Goal: Check status: Check status

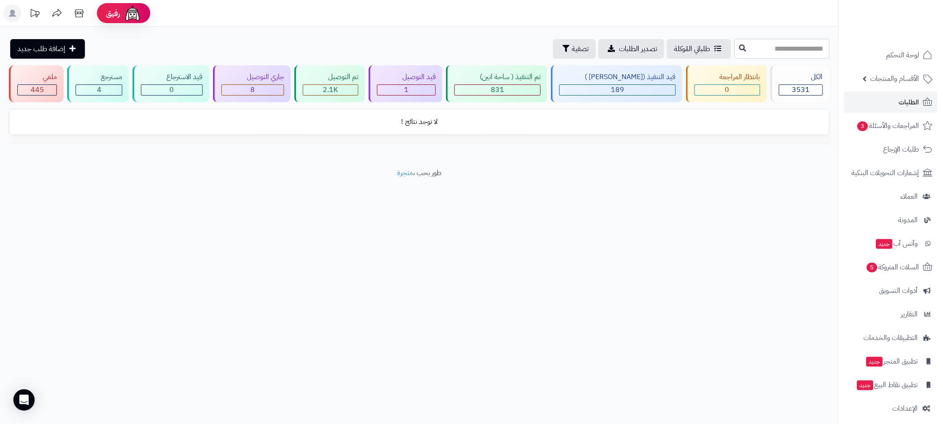
click at [887, 125] on span "المراجعات والأسئلة 3" at bounding box center [887, 126] width 63 height 12
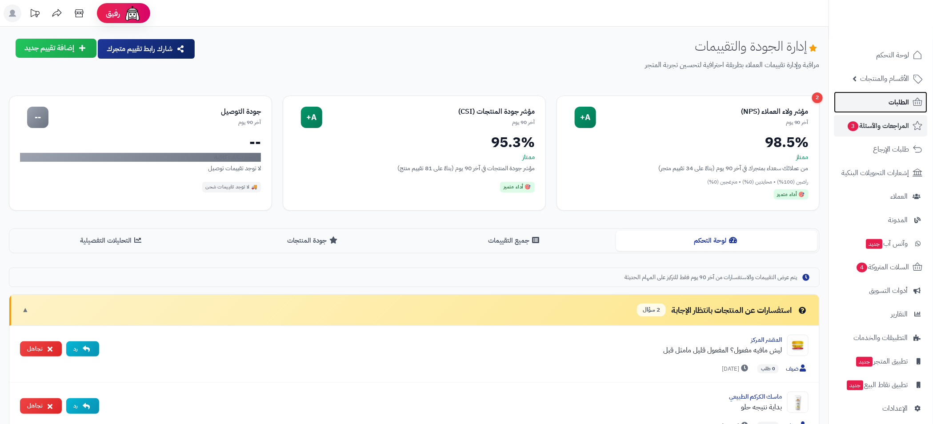
click at [894, 100] on span "الطلبات" at bounding box center [899, 102] width 20 height 12
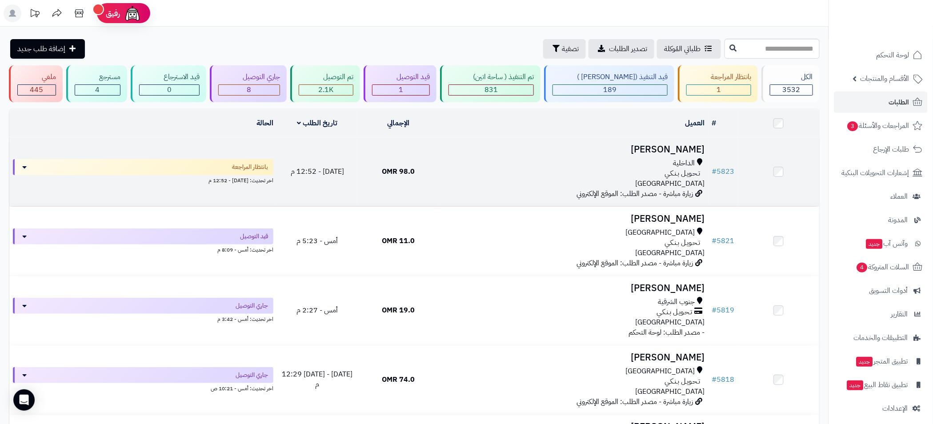
click at [586, 164] on div "الداخلية" at bounding box center [573, 163] width 263 height 10
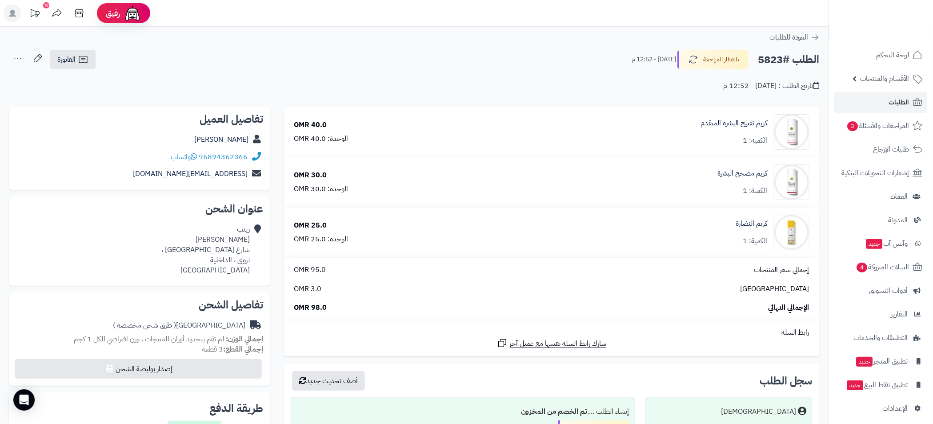
click at [769, 59] on h2 "الطلب #5823" at bounding box center [789, 60] width 62 height 18
copy h2 "5823"
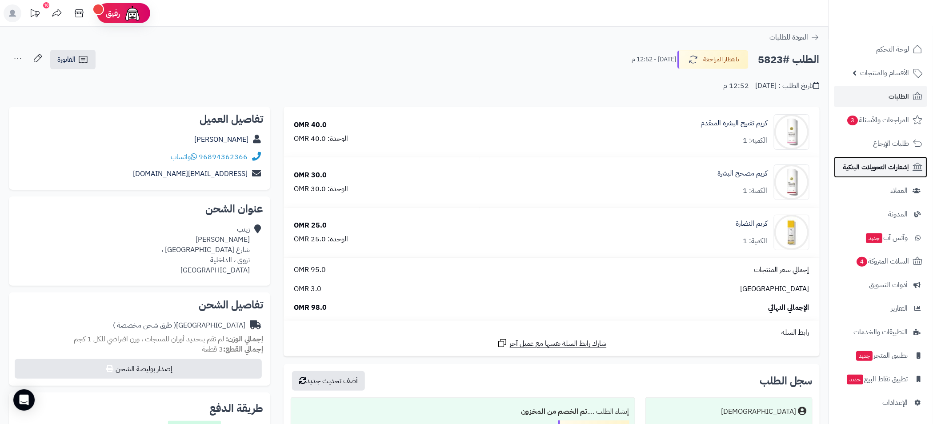
click at [891, 167] on span "إشعارات التحويلات البنكية" at bounding box center [876, 167] width 66 height 12
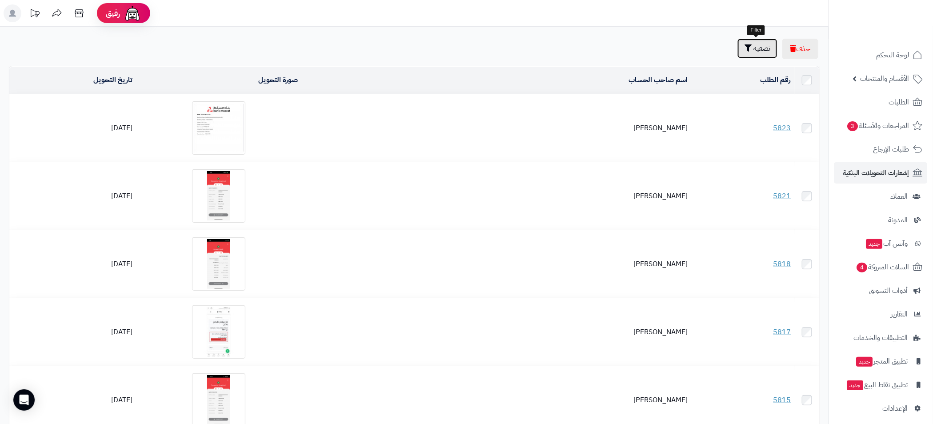
click at [759, 46] on span "تصفية" at bounding box center [761, 48] width 17 height 11
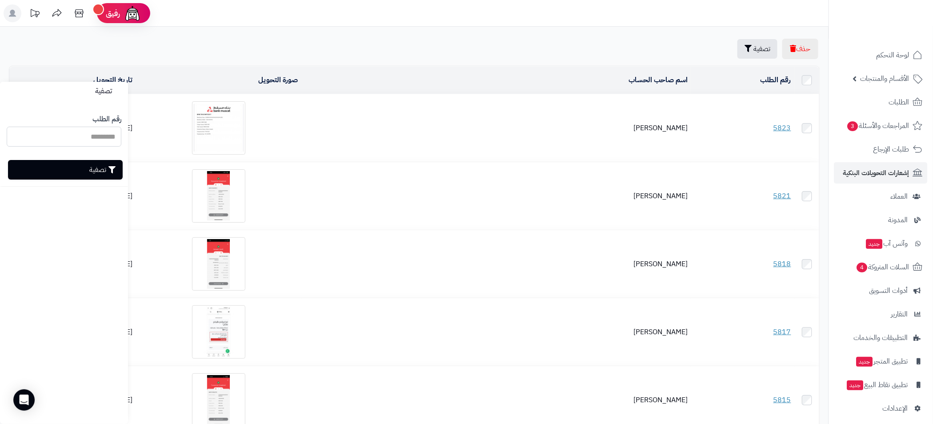
paste input "****"
type input "****"
click at [95, 172] on button "تصفية" at bounding box center [65, 170] width 115 height 20
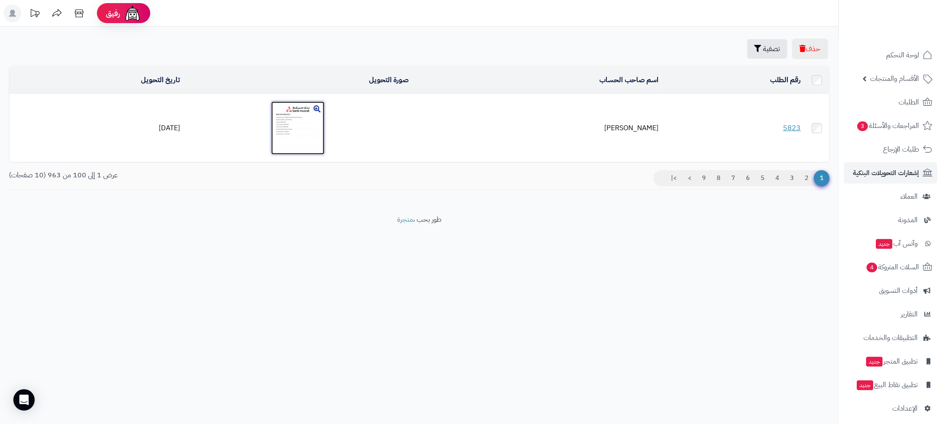
click at [309, 119] on img at bounding box center [297, 127] width 53 height 53
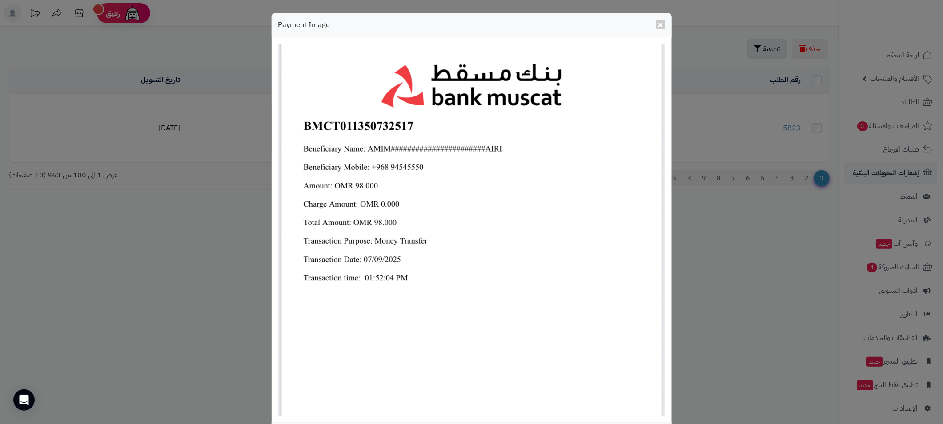
click at [720, 253] on div "× Payment Image Download Close" at bounding box center [471, 212] width 943 height 424
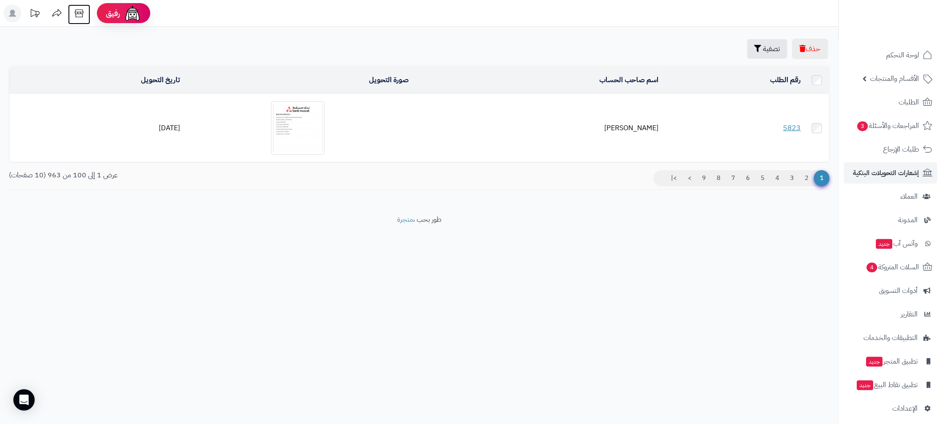
click at [79, 14] on icon at bounding box center [79, 13] width 18 height 18
click at [900, 130] on span "المراجعات والأسئلة 3" at bounding box center [888, 126] width 62 height 12
